Goal: Task Accomplishment & Management: Use online tool/utility

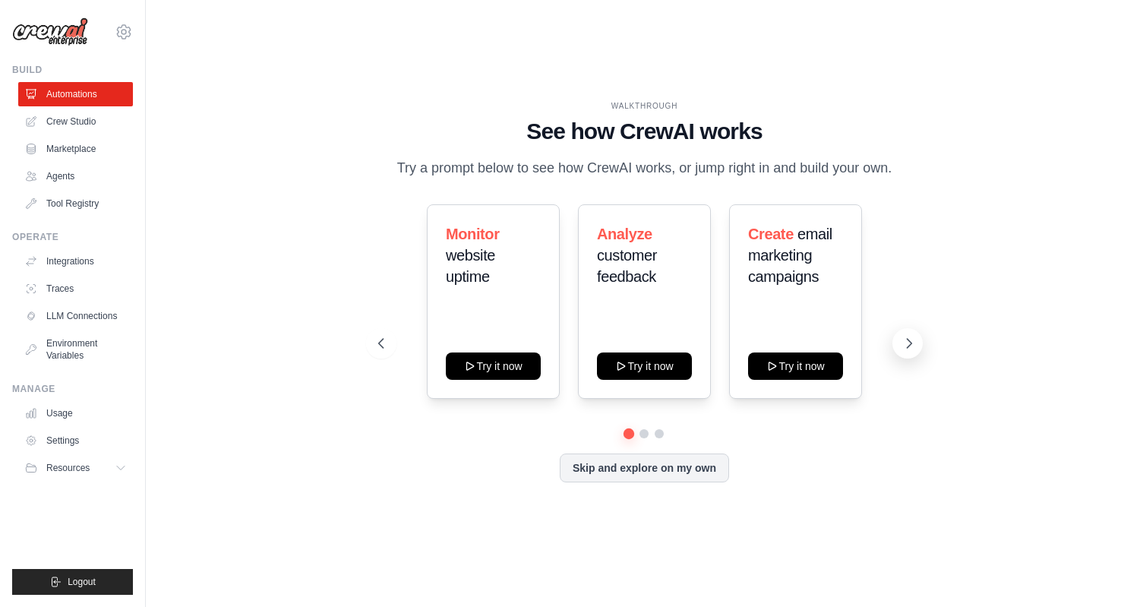
click at [915, 352] on button at bounding box center [908, 343] width 30 height 30
click at [49, 340] on link "Environment Variables" at bounding box center [77, 349] width 115 height 36
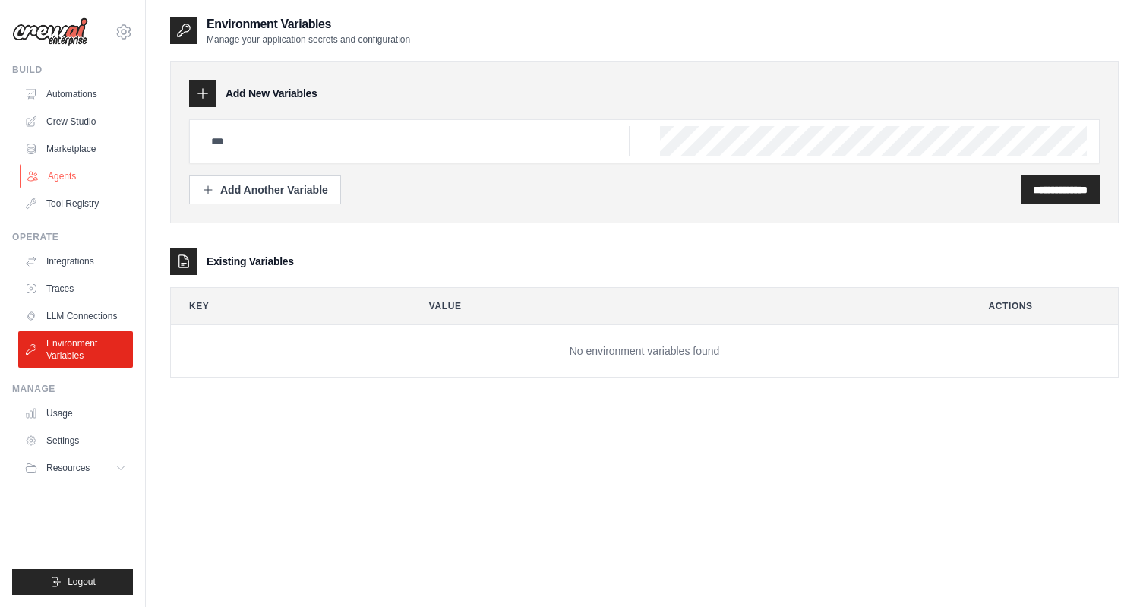
click at [62, 165] on link "Agents" at bounding box center [77, 176] width 115 height 24
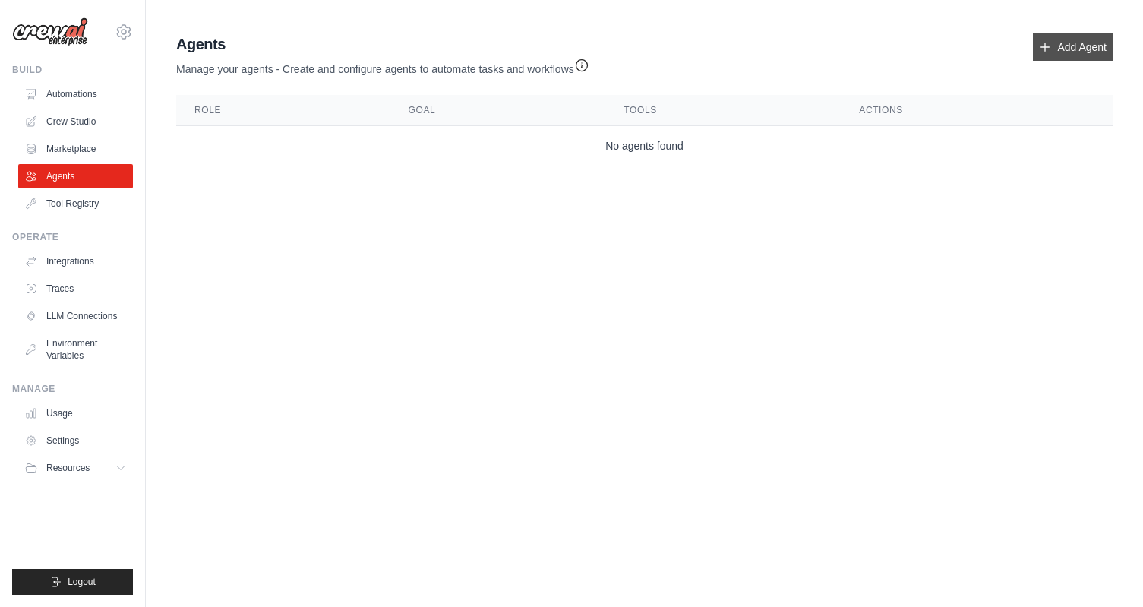
click at [1080, 44] on link "Add Agent" at bounding box center [1073, 46] width 80 height 27
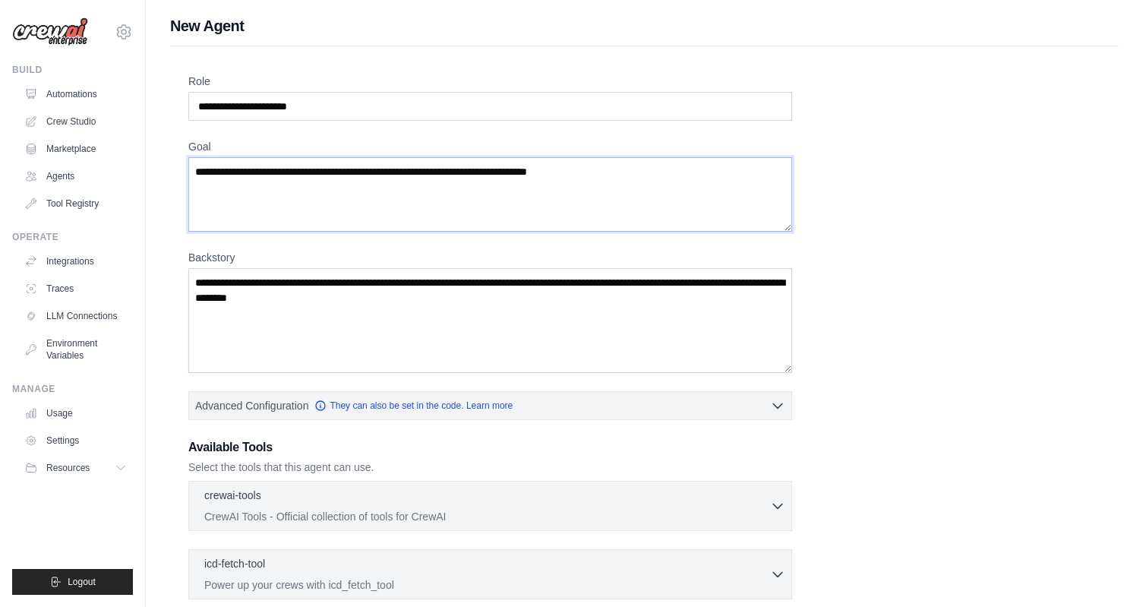
click at [352, 177] on textarea "Goal" at bounding box center [490, 194] width 604 height 74
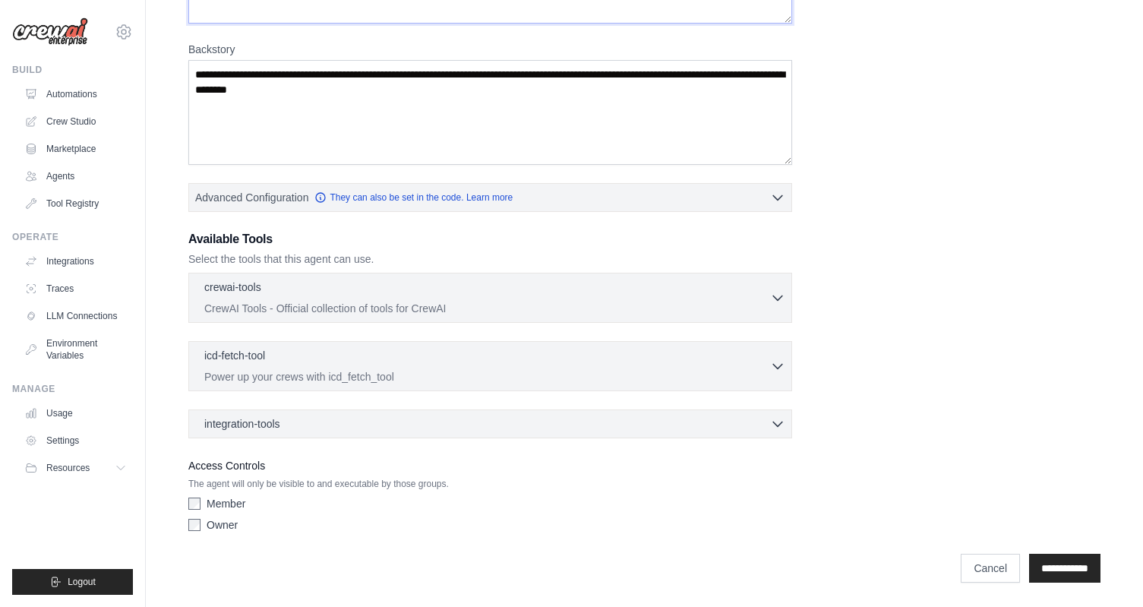
scroll to position [208, 0]
